Goal: Task Accomplishment & Management: Use online tool/utility

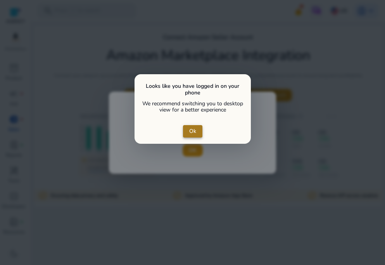
click at [195, 134] on span "Ok" at bounding box center [192, 131] width 7 height 8
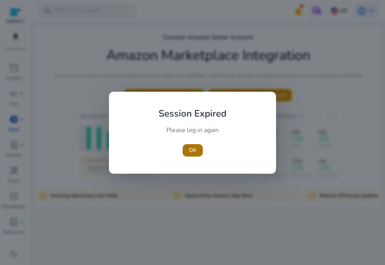
click at [200, 145] on span "button" at bounding box center [193, 150] width 20 height 19
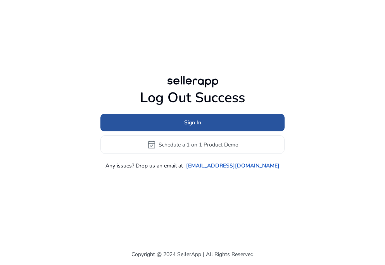
click at [195, 121] on span "Sign In" at bounding box center [192, 122] width 17 height 8
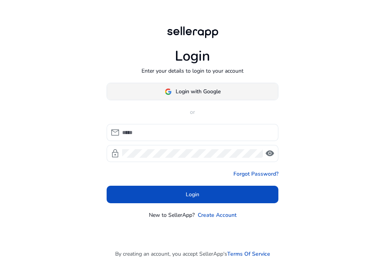
type input "**********"
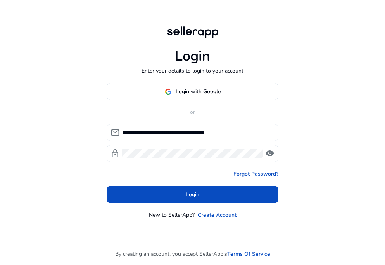
drag, startPoint x: 197, startPoint y: 92, endPoint x: 208, endPoint y: 167, distance: 76.0
click at [226, 138] on div "**********" at bounding box center [193, 151] width 172 height 136
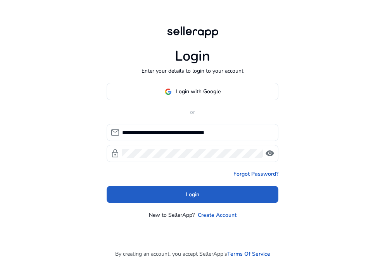
click at [193, 202] on span at bounding box center [193, 194] width 172 height 19
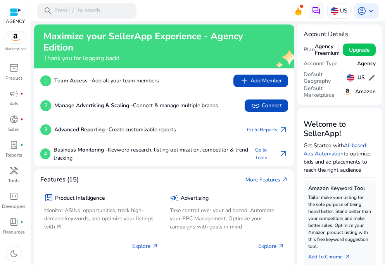
drag, startPoint x: 165, startPoint y: 19, endPoint x: 175, endPoint y: 21, distance: 10.3
click at [166, 19] on mat-toolbar "search Press / to search US account_circle keyboard_arrow_down" at bounding box center [208, 10] width 354 height 21
click at [14, 78] on p "Product" at bounding box center [13, 77] width 17 height 7
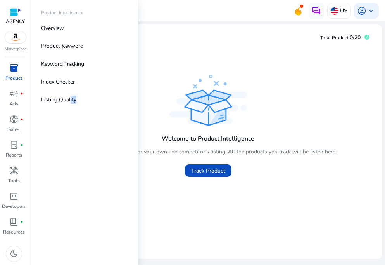
drag, startPoint x: 69, startPoint y: 100, endPoint x: 134, endPoint y: 144, distance: 78.0
click at [133, 144] on div "Product Intelligence Overview Product Keyword Keyword Tracking Index Checker Li…" at bounding box center [84, 132] width 107 height 265
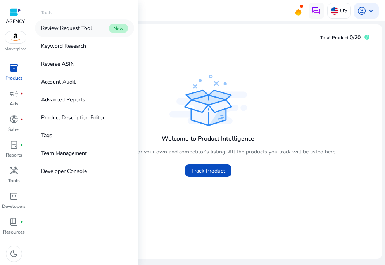
click at [70, 28] on p "Review Request Tool" at bounding box center [66, 28] width 51 height 8
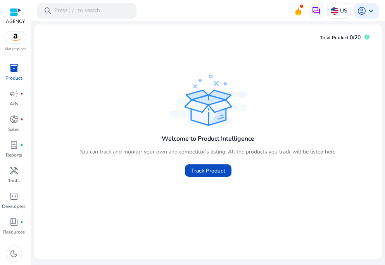
click at [10, 71] on span "inventory_2" at bounding box center [13, 67] width 9 height 9
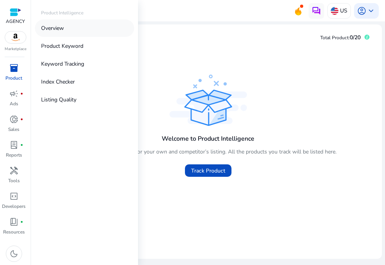
click at [55, 24] on p "Overview" at bounding box center [52, 28] width 23 height 8
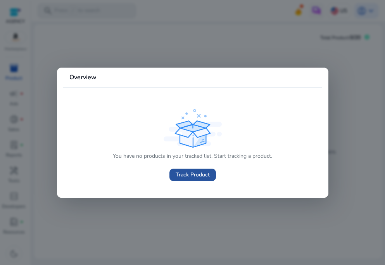
click at [194, 176] on span "Track Product" at bounding box center [193, 174] width 34 height 8
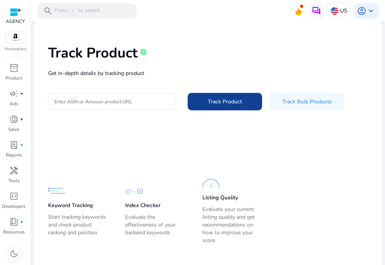
click at [239, 104] on span "Track Product" at bounding box center [225, 101] width 34 height 8
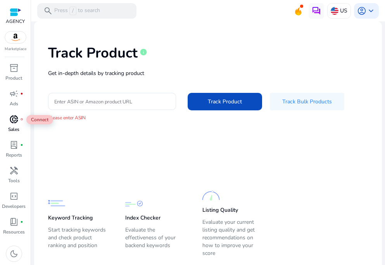
click at [15, 124] on span "donut_small" at bounding box center [13, 118] width 9 height 9
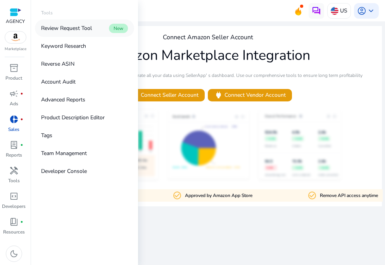
click at [82, 30] on p "Review Request Tool" at bounding box center [66, 28] width 51 height 8
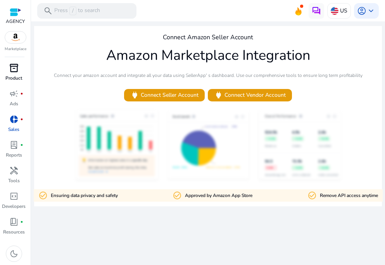
click at [16, 74] on div "inventory_2" at bounding box center [14, 68] width 22 height 12
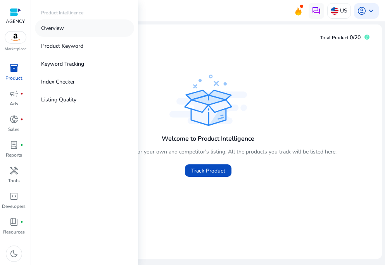
click at [47, 26] on p "Overview" at bounding box center [52, 28] width 23 height 8
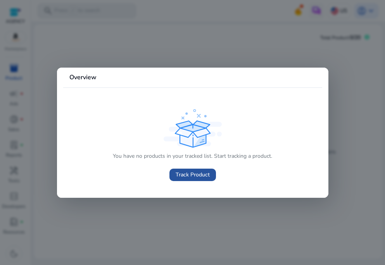
click at [196, 174] on span "Track Product" at bounding box center [193, 174] width 34 height 8
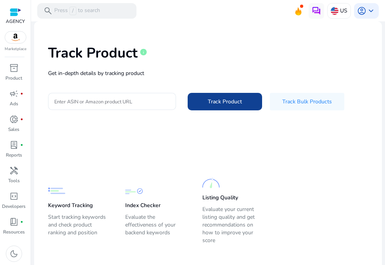
click at [238, 98] on span "Track Product" at bounding box center [225, 101] width 34 height 8
